Goal: Task Accomplishment & Management: Use online tool/utility

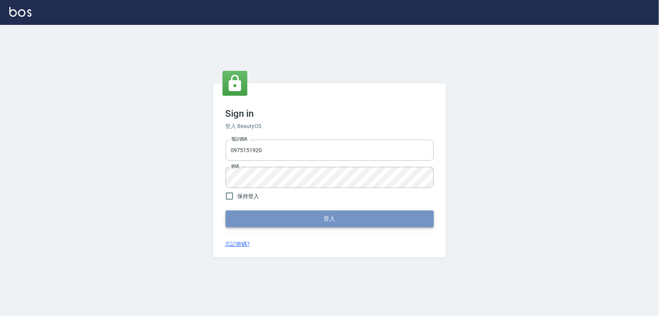
click at [343, 223] on button "登入" at bounding box center [330, 218] width 208 height 16
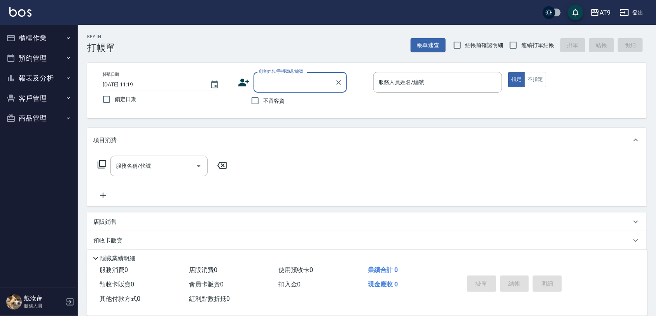
click at [51, 36] on button "櫃檯作業" at bounding box center [38, 38] width 71 height 20
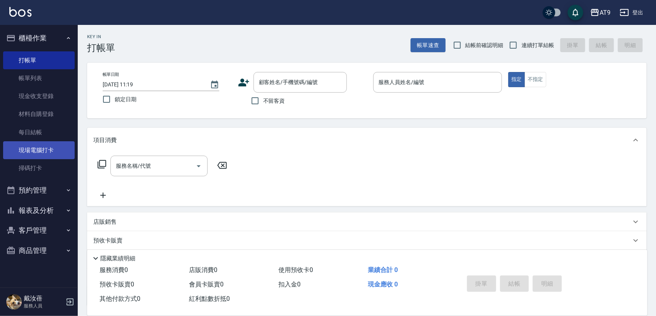
click at [46, 158] on ul "打帳單 帳單列表 現金收支登錄 材料自購登錄 每日結帳 現場電腦打卡 掃碼打卡" at bounding box center [38, 114] width 71 height 132
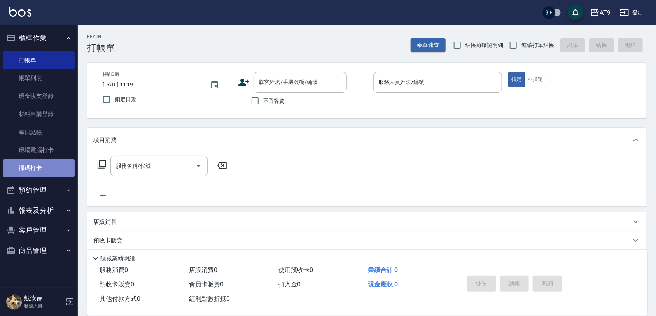
click at [45, 160] on link "掃碼打卡" at bounding box center [38, 168] width 71 height 18
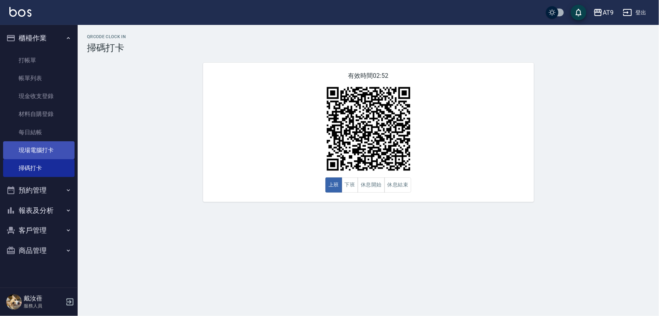
click at [23, 155] on link "現場電腦打卡" at bounding box center [38, 150] width 71 height 18
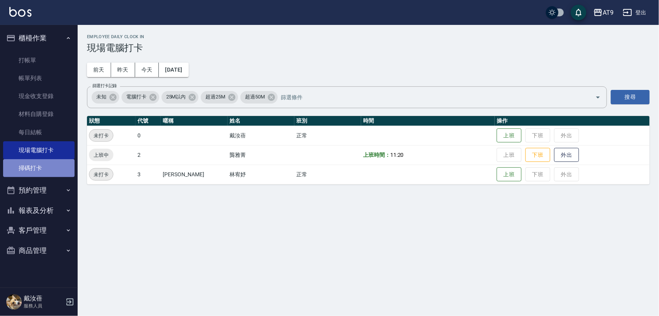
click at [28, 176] on link "掃碼打卡" at bounding box center [38, 168] width 71 height 18
